Goal: Find specific page/section: Find specific page/section

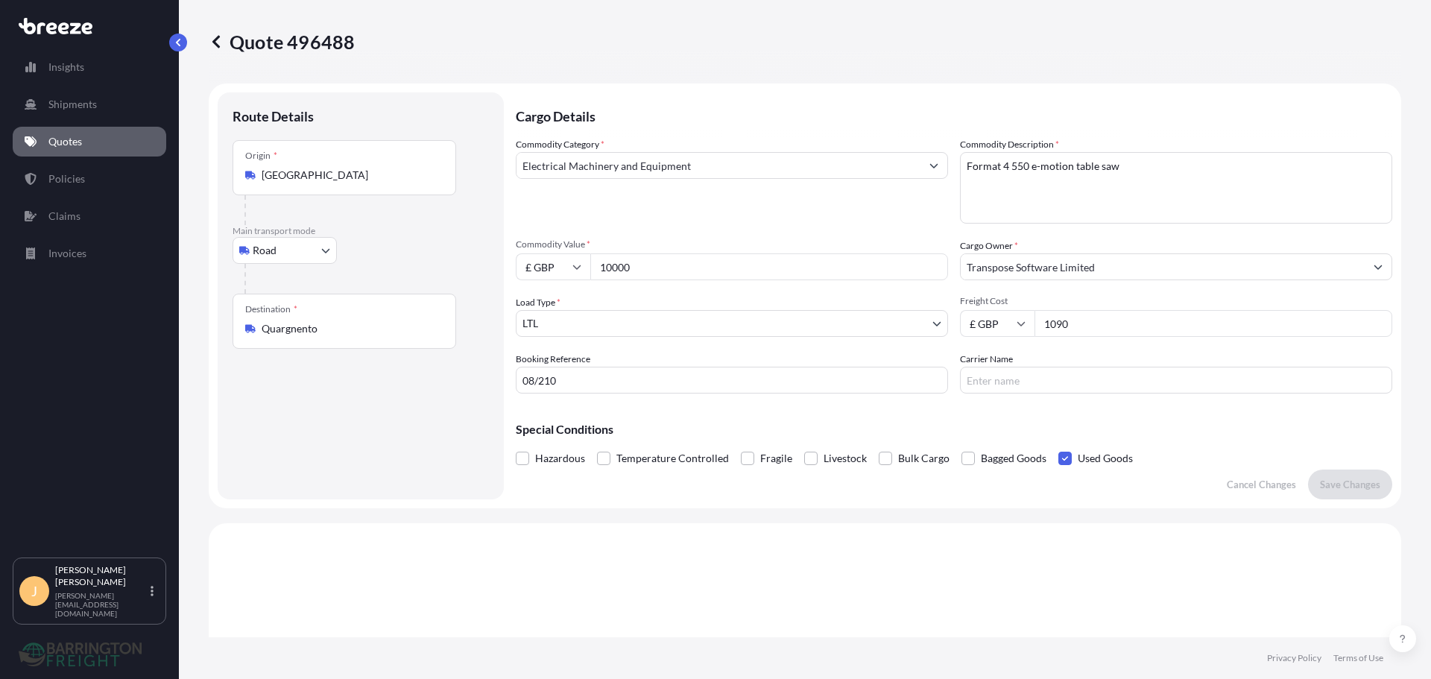
select select "Road"
select select "1"
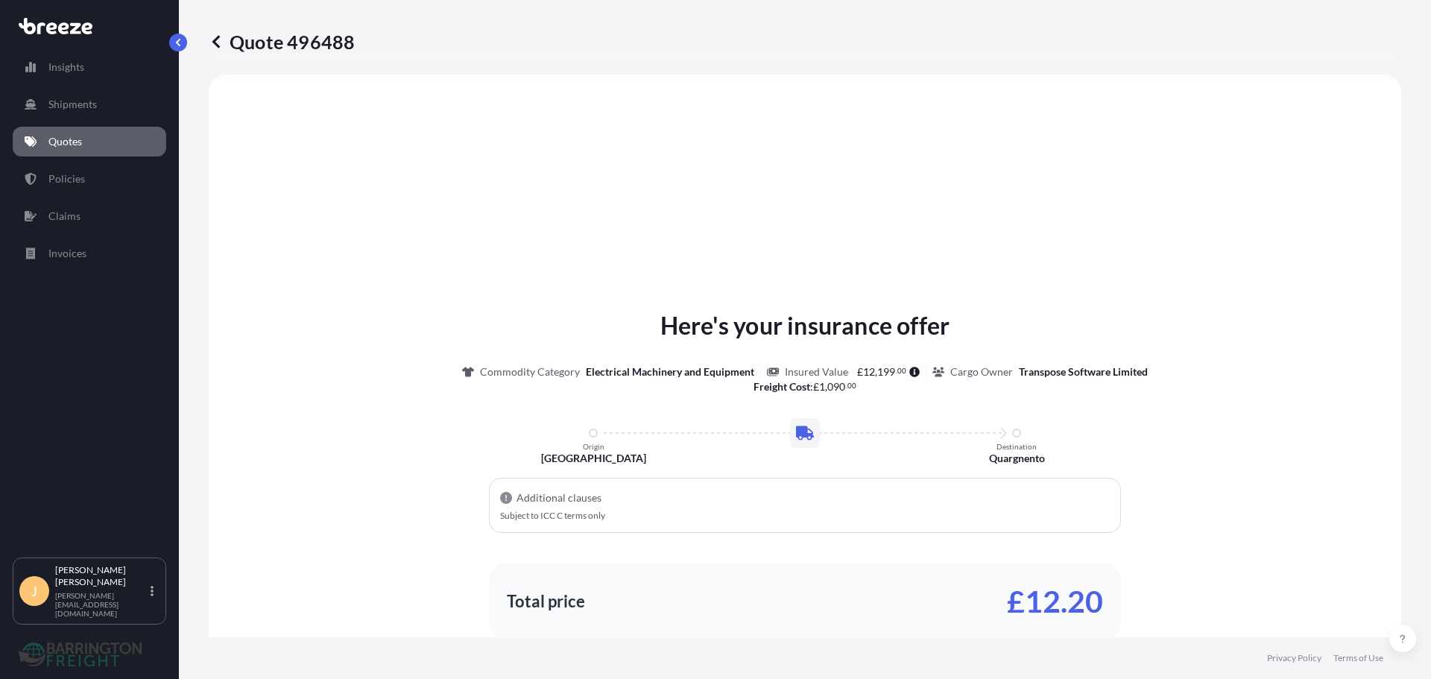
click at [77, 144] on p "Quotes" at bounding box center [65, 141] width 34 height 15
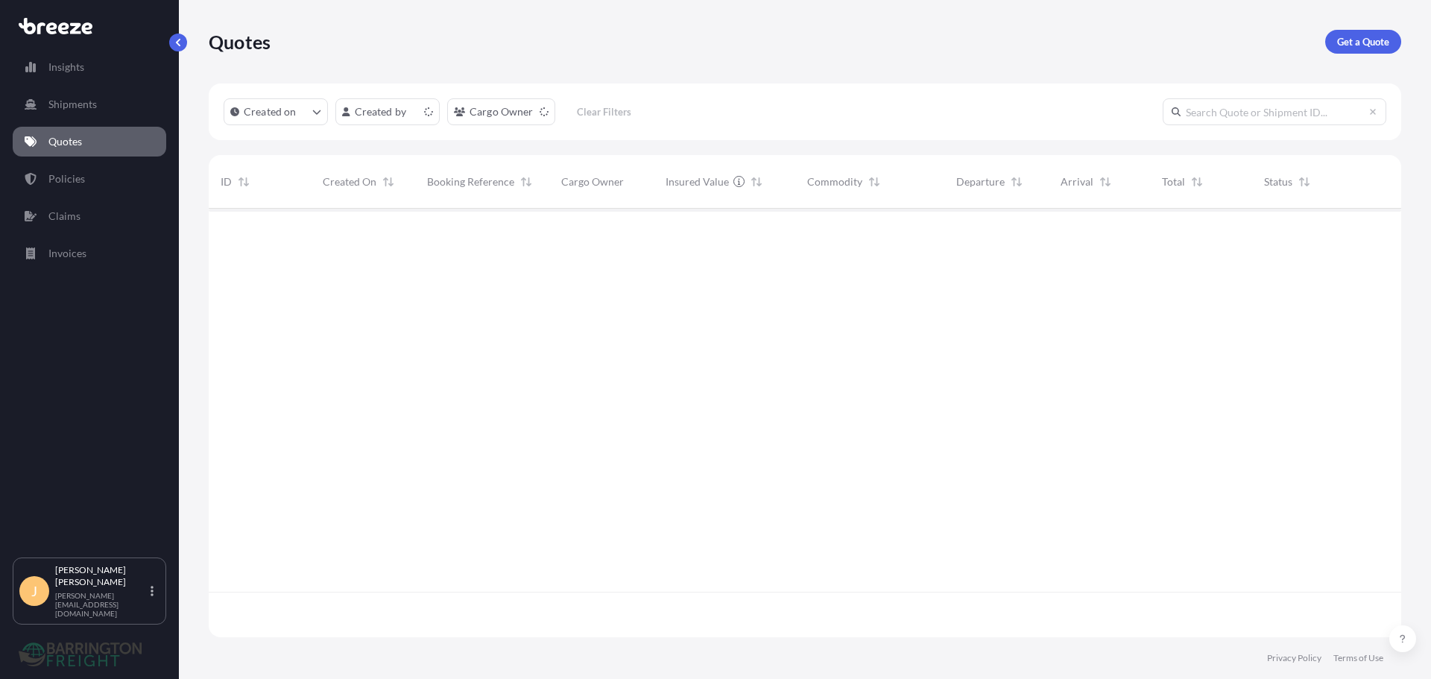
scroll to position [426, 1181]
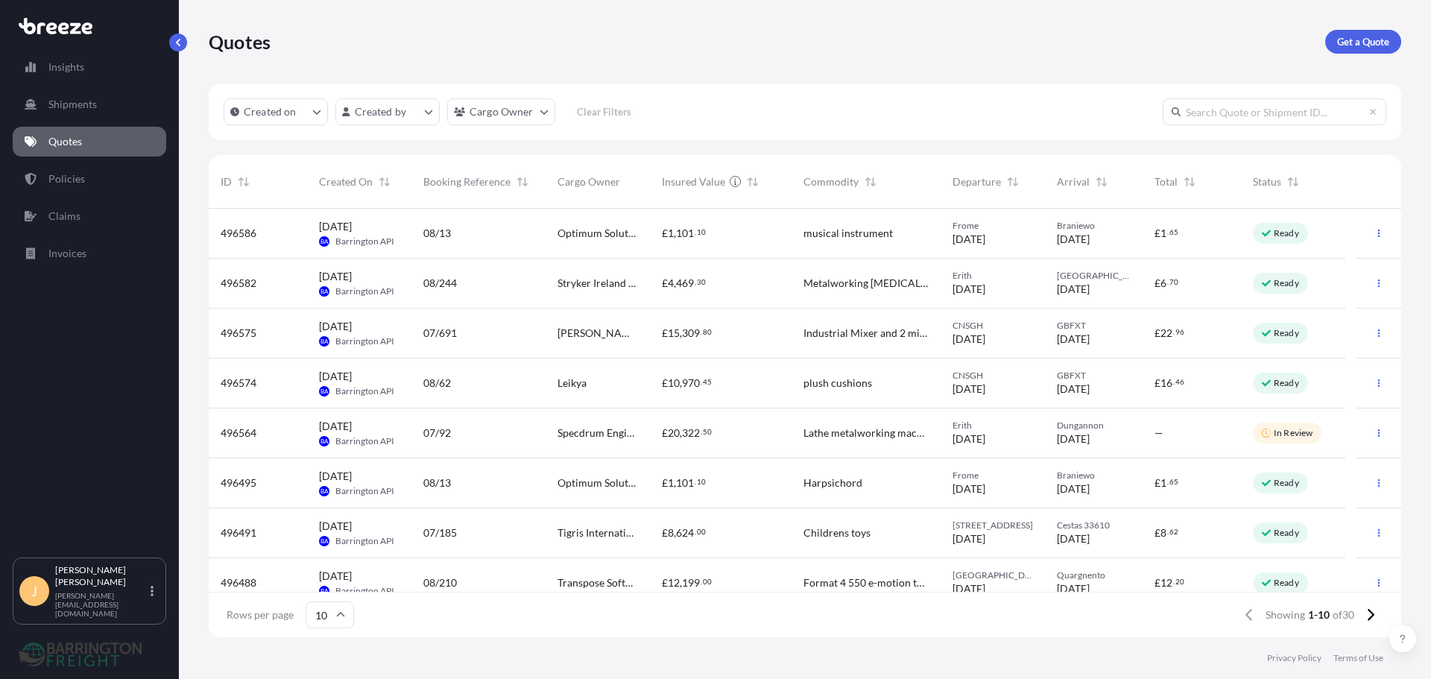
click at [69, 187] on link "Policies" at bounding box center [90, 179] width 154 height 30
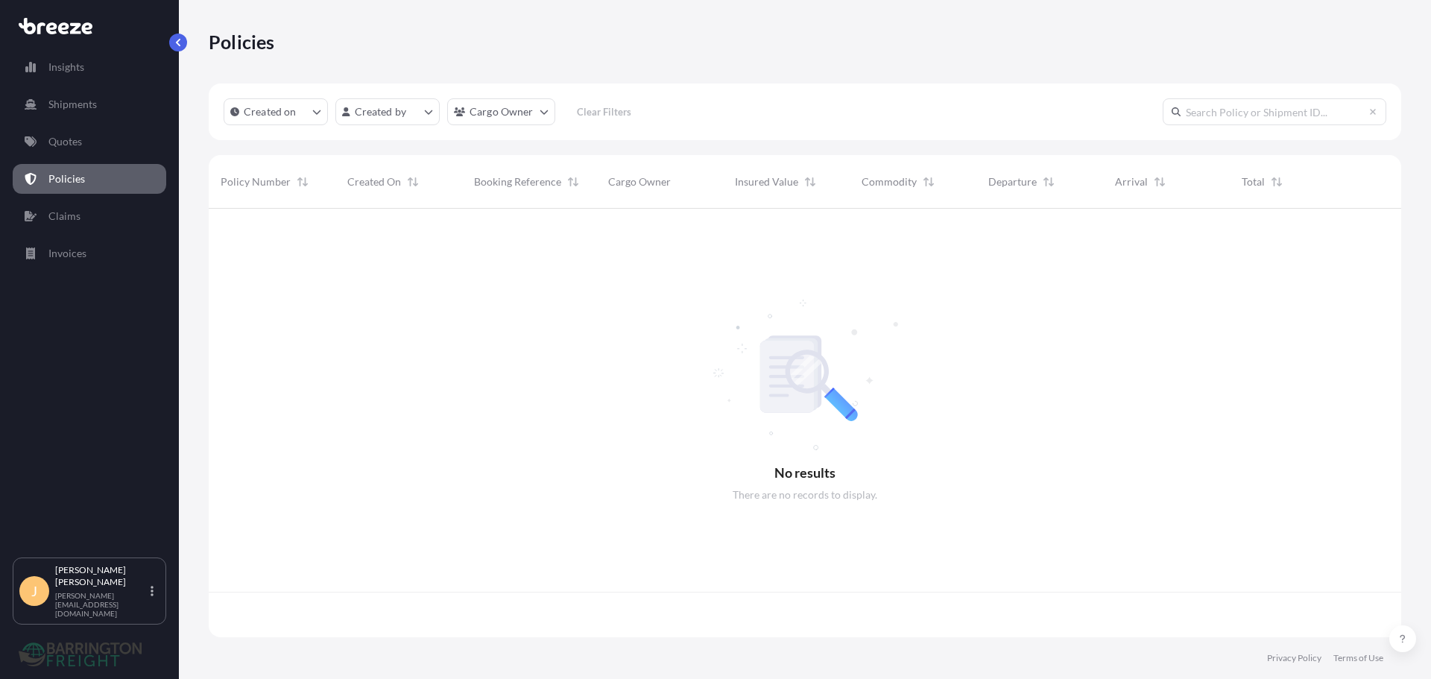
scroll to position [426, 1181]
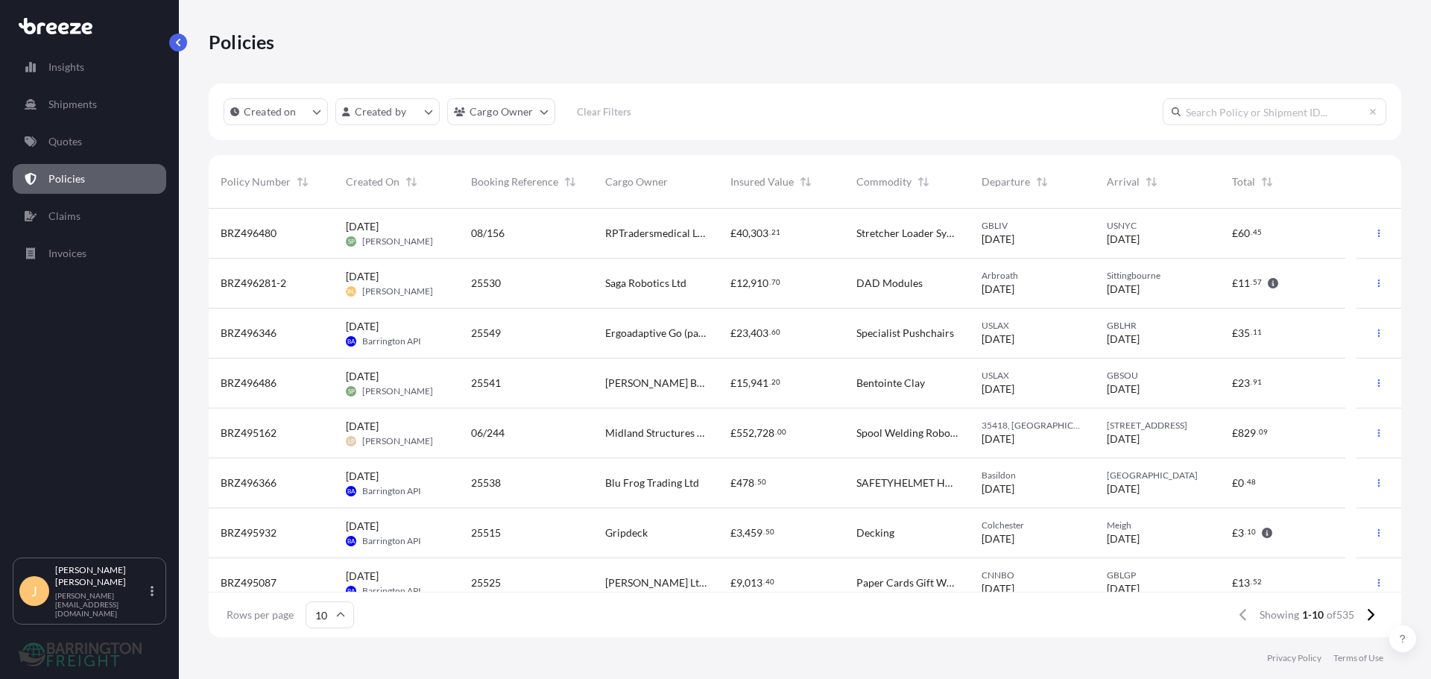
click at [105, 159] on div "Insights Shipments Quotes Policies Claims Invoices" at bounding box center [90, 298] width 154 height 519
click at [87, 145] on link "Quotes" at bounding box center [90, 142] width 154 height 30
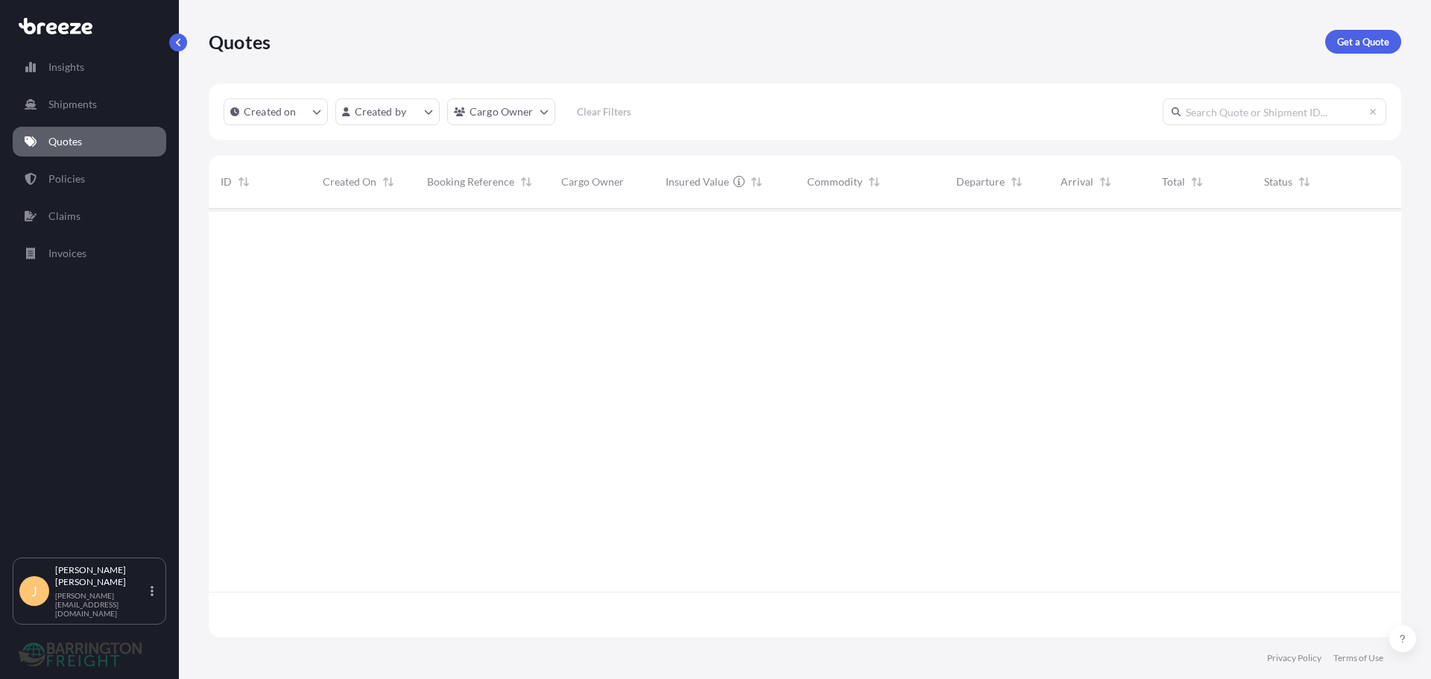
scroll to position [426, 1181]
